Goal: Transaction & Acquisition: Purchase product/service

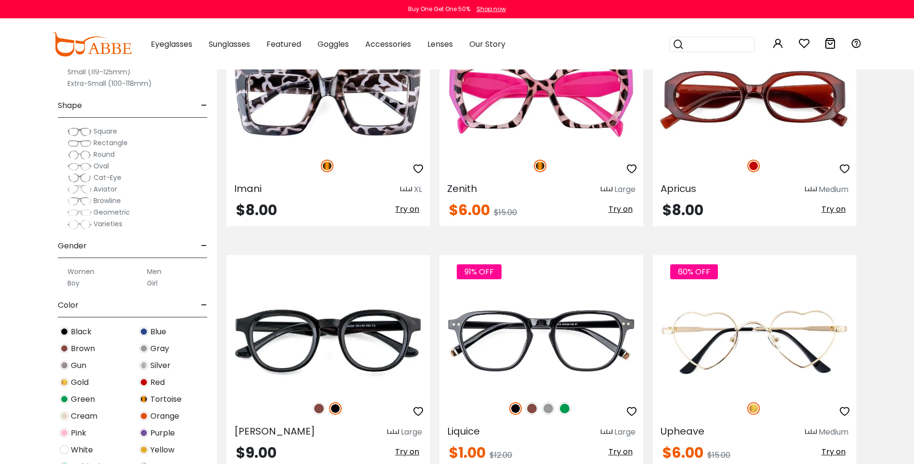
scroll to position [1446, 0]
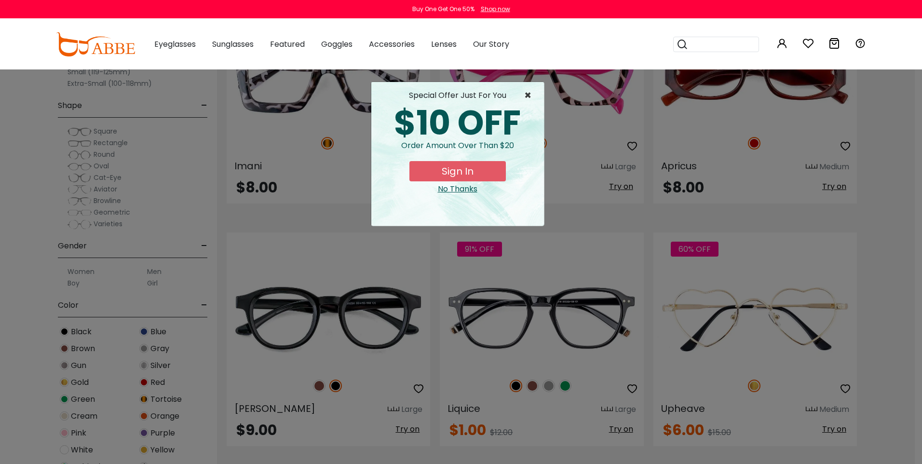
click at [524, 96] on span "×" at bounding box center [530, 96] width 12 height 12
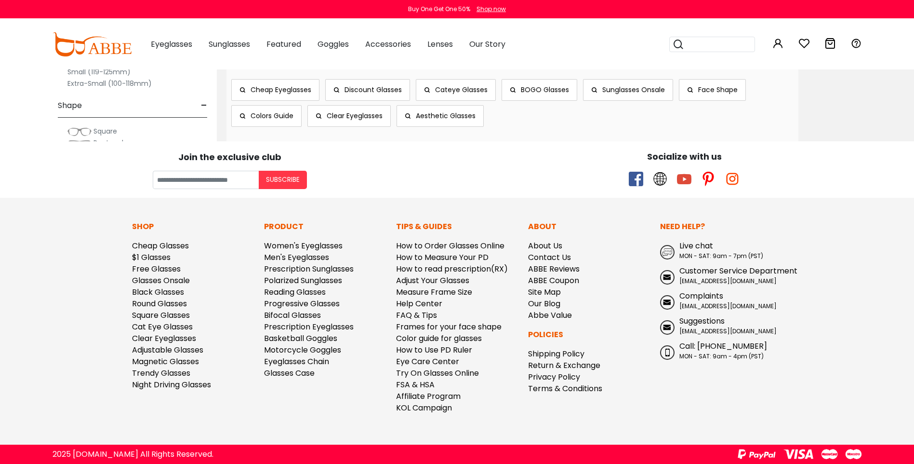
scroll to position [5782, 0]
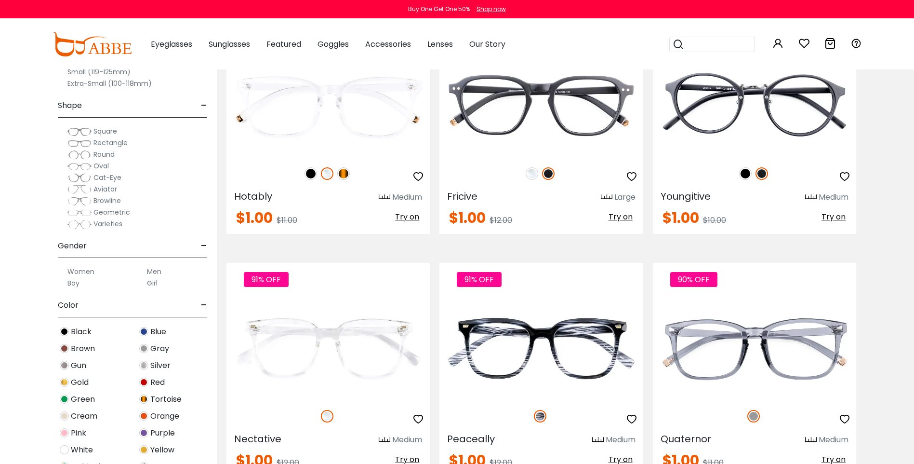
scroll to position [193, 0]
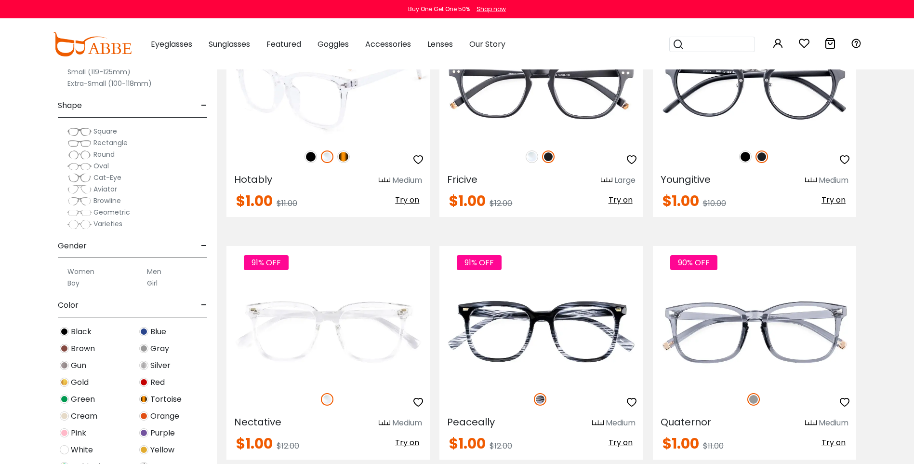
click at [347, 163] on img at bounding box center [343, 156] width 13 height 13
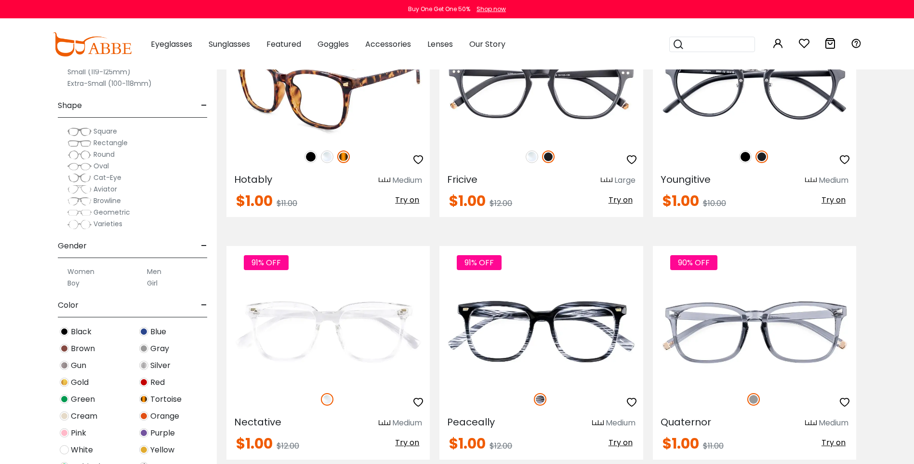
click at [353, 140] on img at bounding box center [328, 89] width 203 height 102
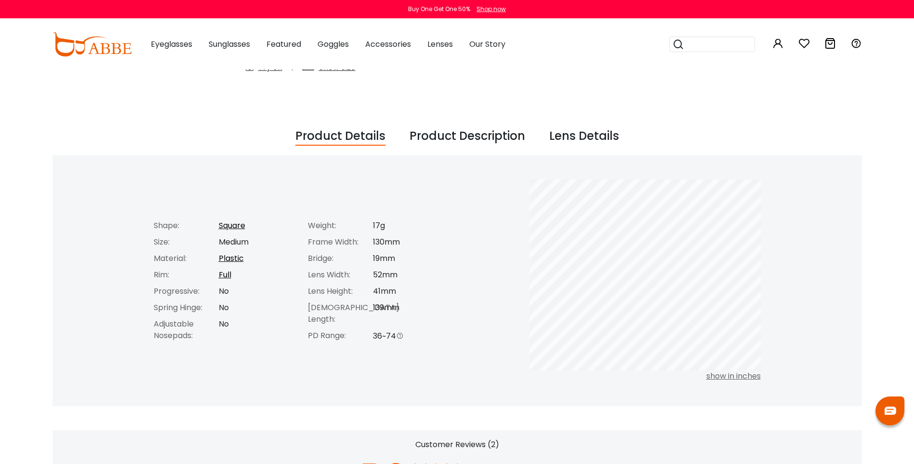
scroll to position [337, 0]
